Goal: Find specific page/section: Find specific page/section

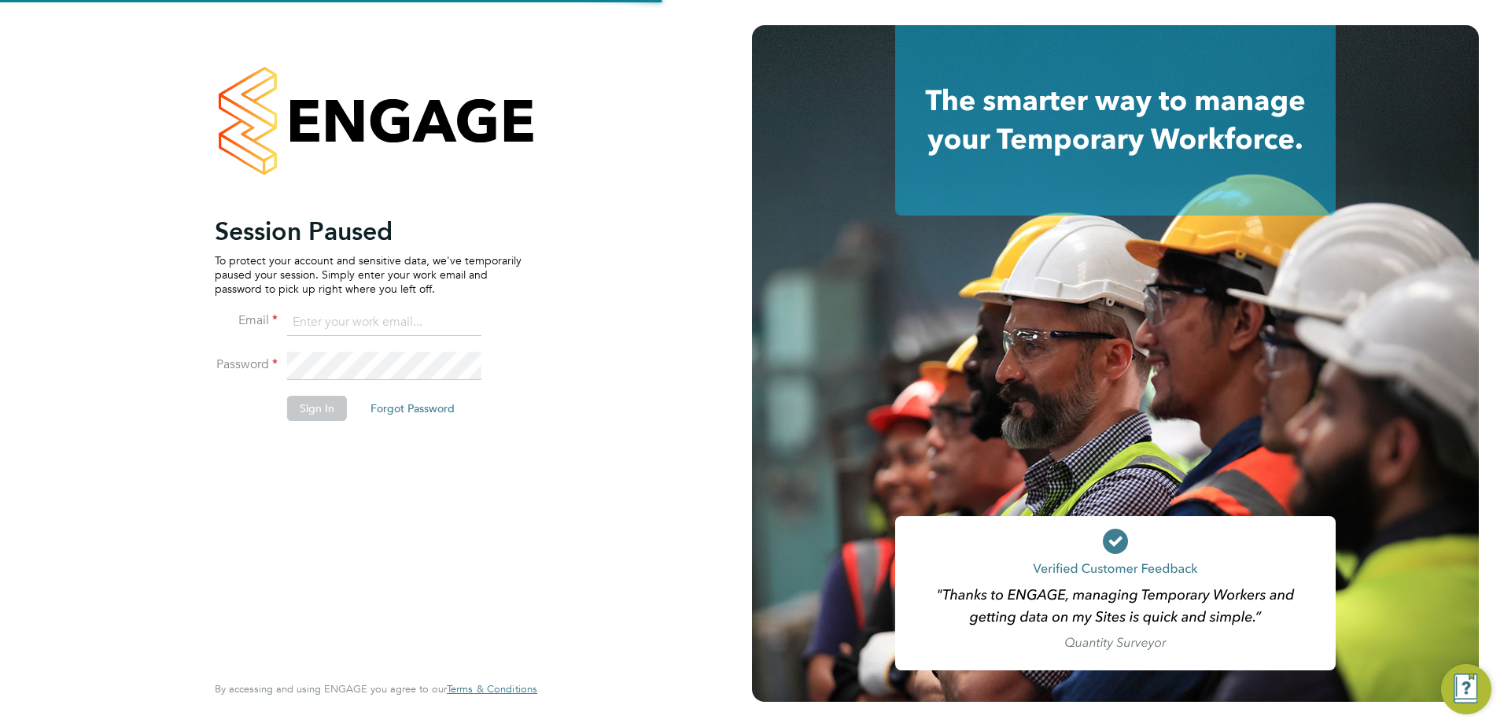
type input "[PERSON_NAME][EMAIL_ADDRESS][PERSON_NAME][DOMAIN_NAME]"
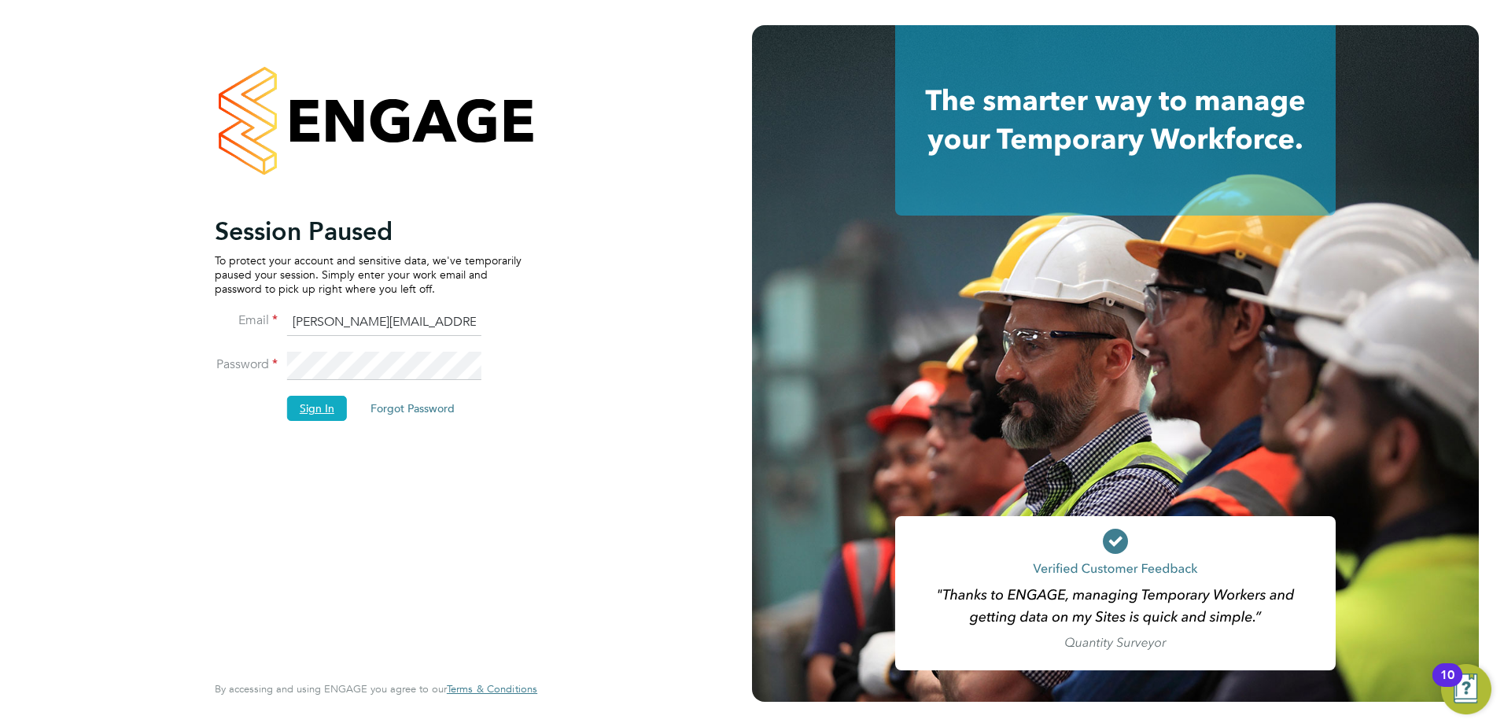
click at [335, 408] on button "Sign In" at bounding box center [317, 408] width 60 height 25
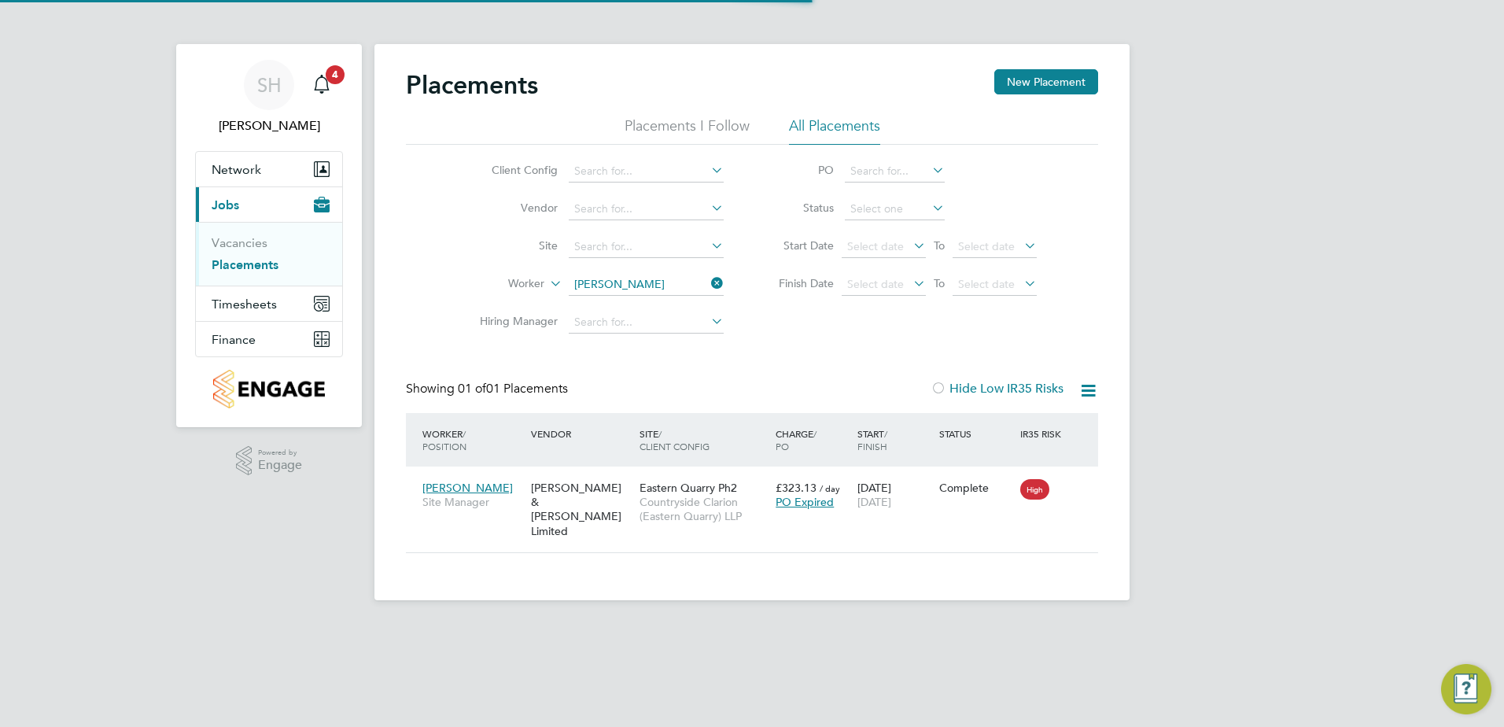
scroll to position [15, 74]
click at [708, 284] on icon at bounding box center [708, 283] width 0 height 22
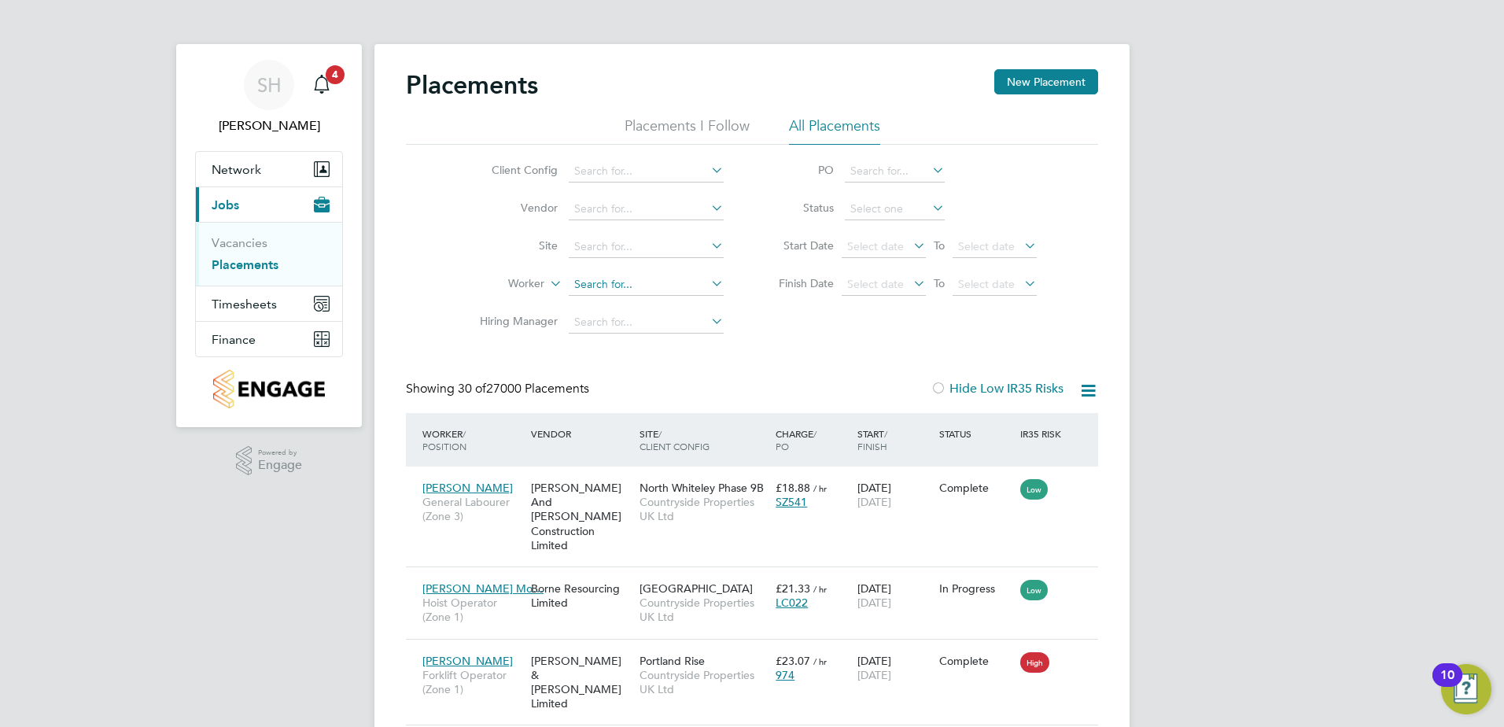
click at [646, 285] on input at bounding box center [646, 285] width 155 height 22
type input "jonas"
click at [607, 282] on input at bounding box center [646, 285] width 155 height 22
click at [622, 323] on li "Jonas Martisius" at bounding box center [665, 327] width 194 height 21
type input "Jonas Martisius"
